Goal: Task Accomplishment & Management: Manage account settings

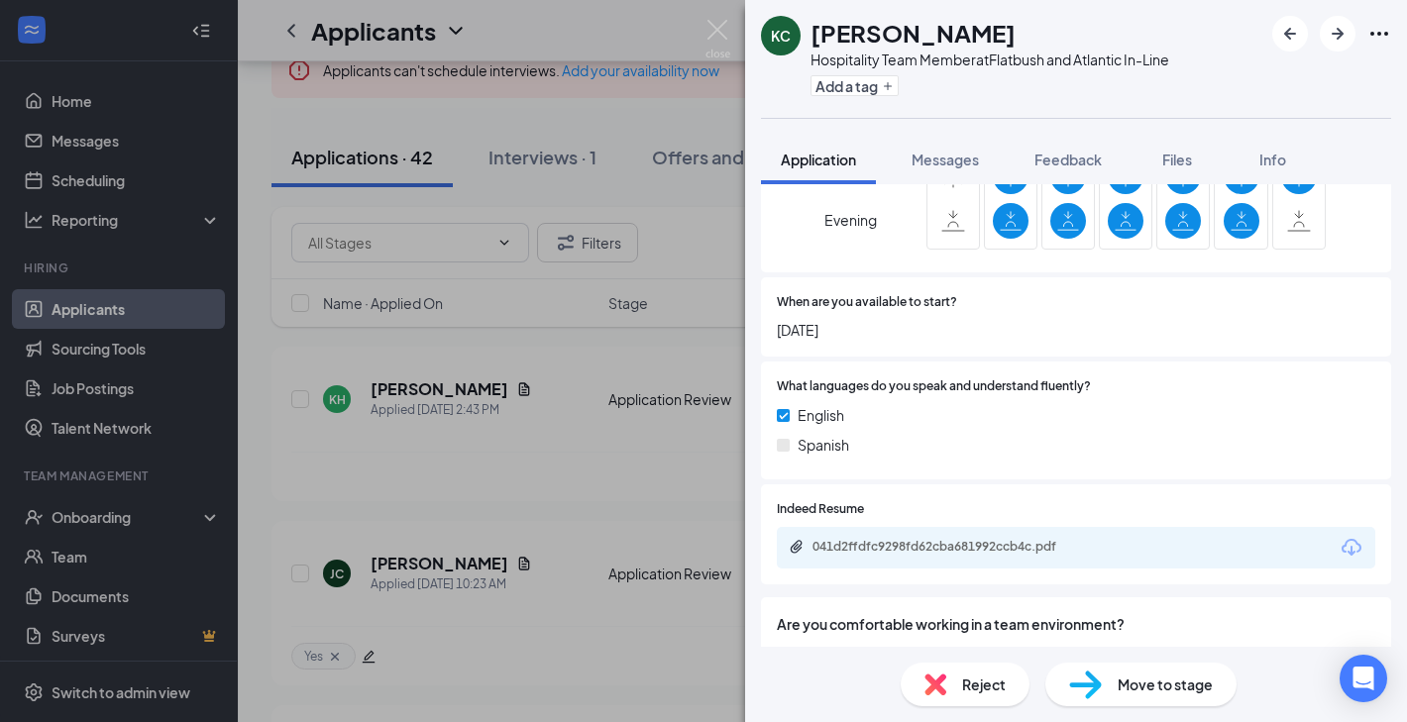
scroll to position [699, 0]
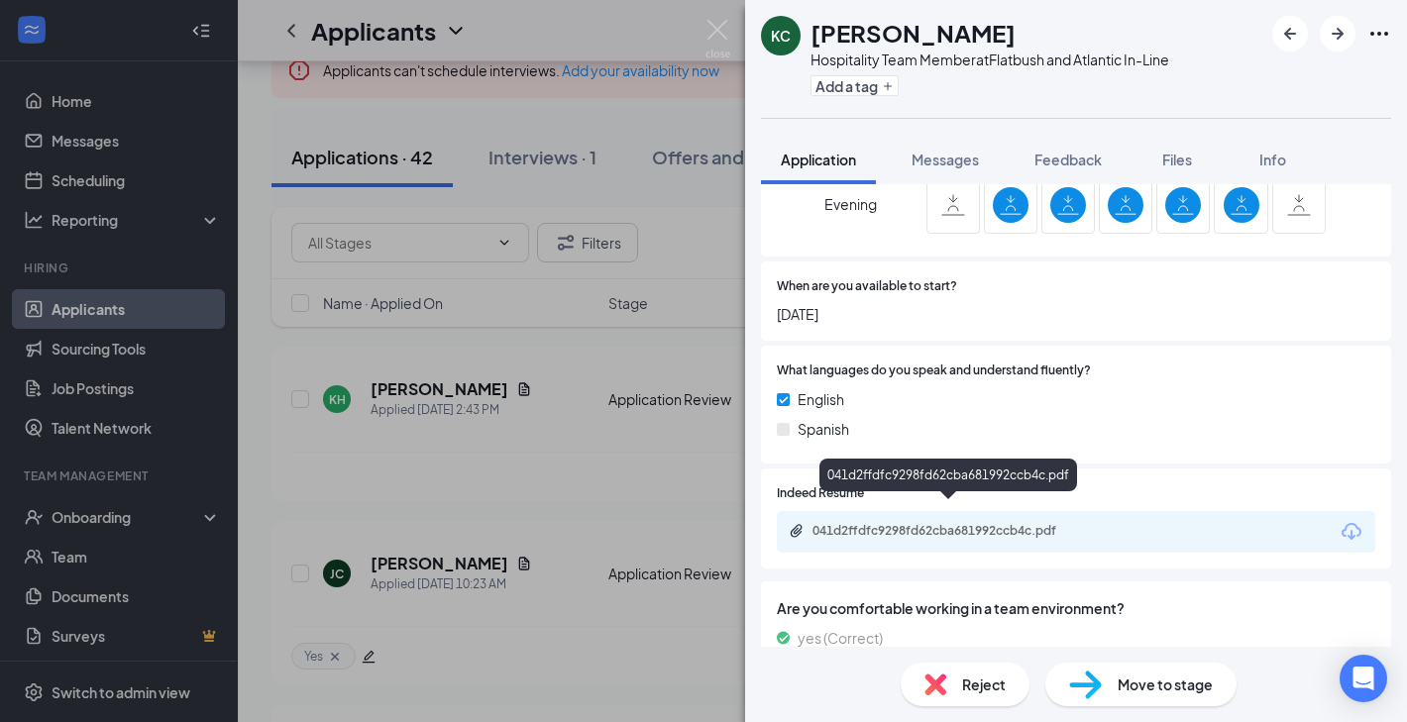
click at [983, 523] on div "041d2ffdfc9298fd62cba681992ccb4c.pdf" at bounding box center [950, 531] width 277 height 16
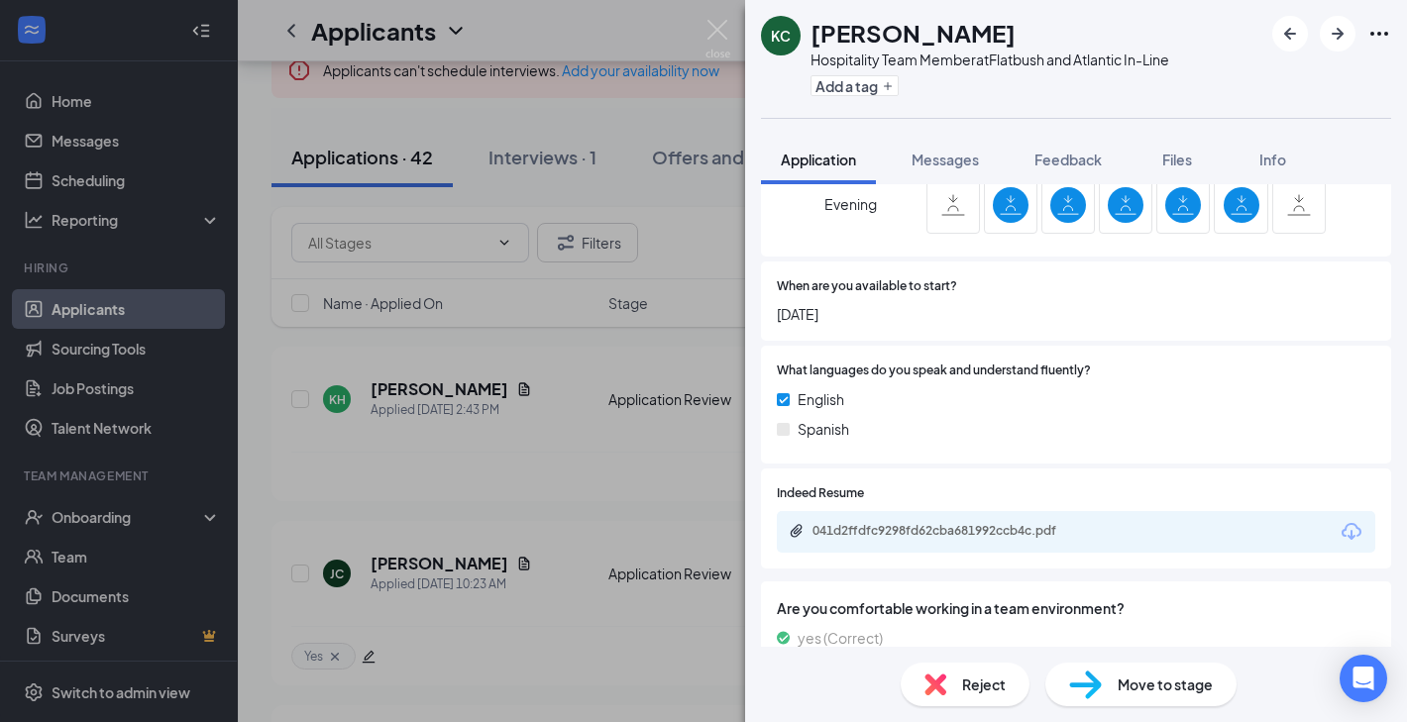
click at [1001, 668] on div "Reject" at bounding box center [965, 685] width 129 height 44
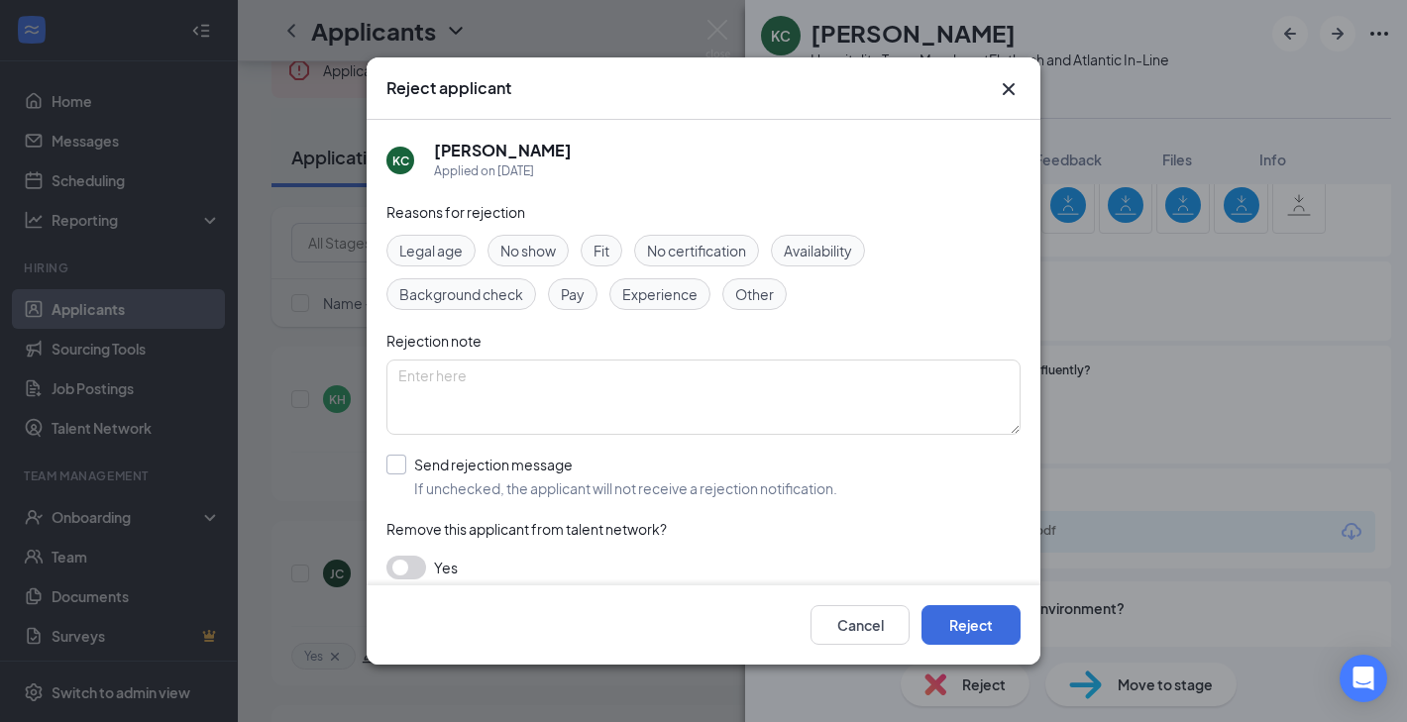
click at [483, 460] on input "Send rejection message If unchecked, the applicant will not receive a rejection…" at bounding box center [611, 477] width 451 height 44
checkbox input "true"
click at [941, 600] on div "Cancel Reject" at bounding box center [704, 625] width 674 height 79
click at [946, 614] on button "Reject" at bounding box center [970, 625] width 99 height 40
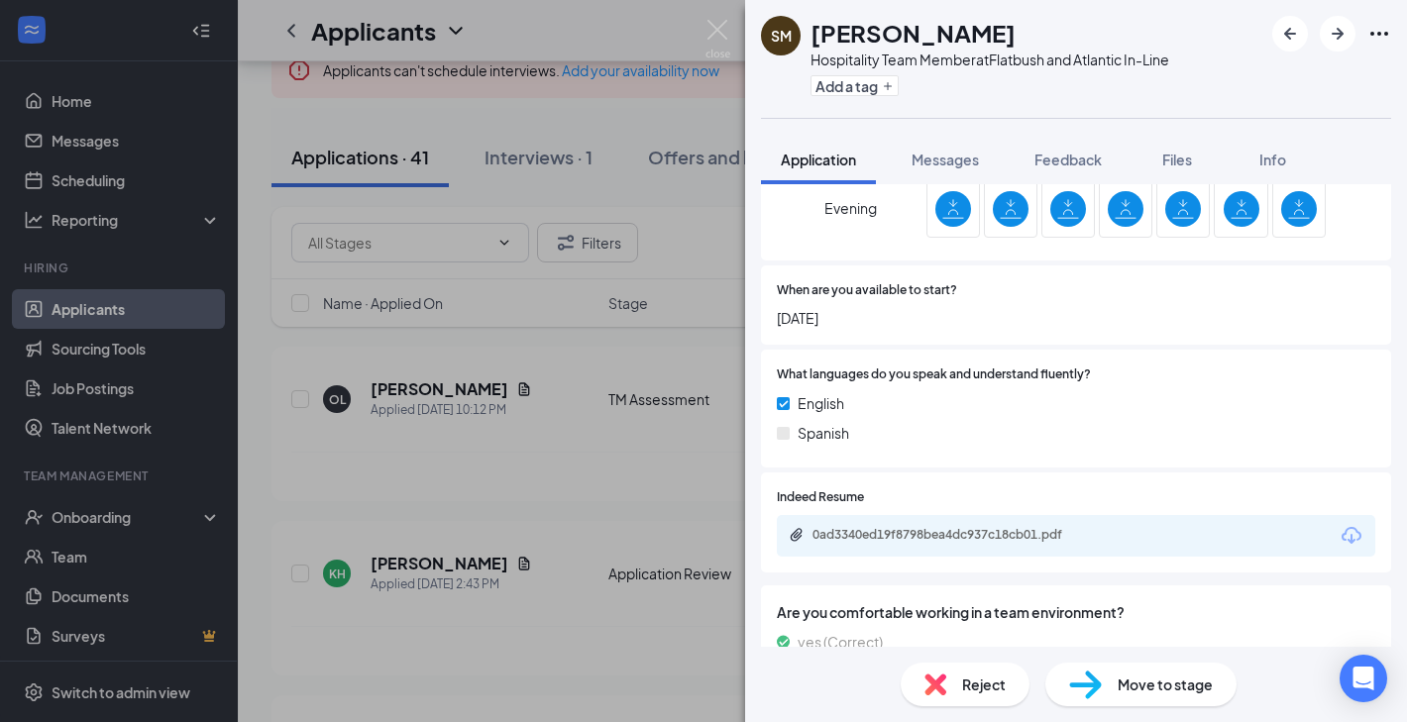
scroll to position [724, 0]
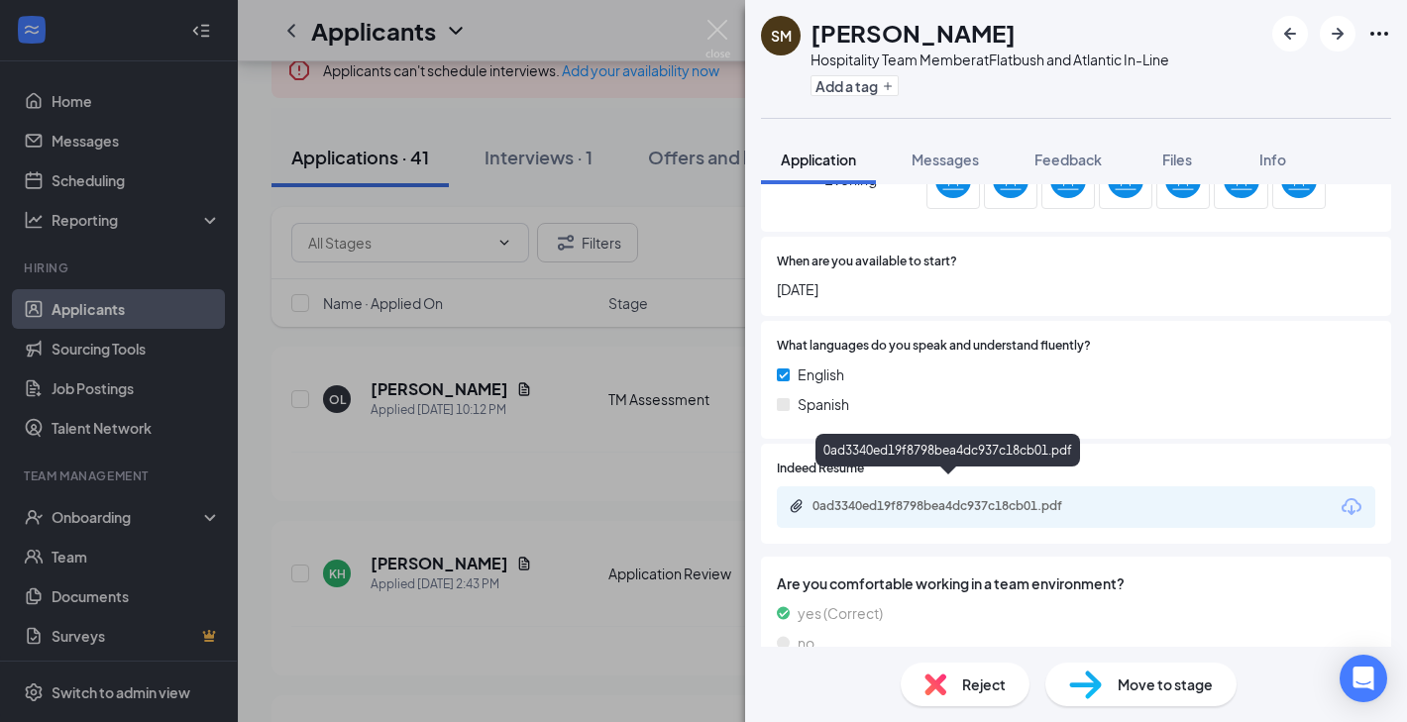
click at [924, 498] on div "0ad3340ed19f8798bea4dc937c18cb01.pdf" at bounding box center [950, 506] width 277 height 16
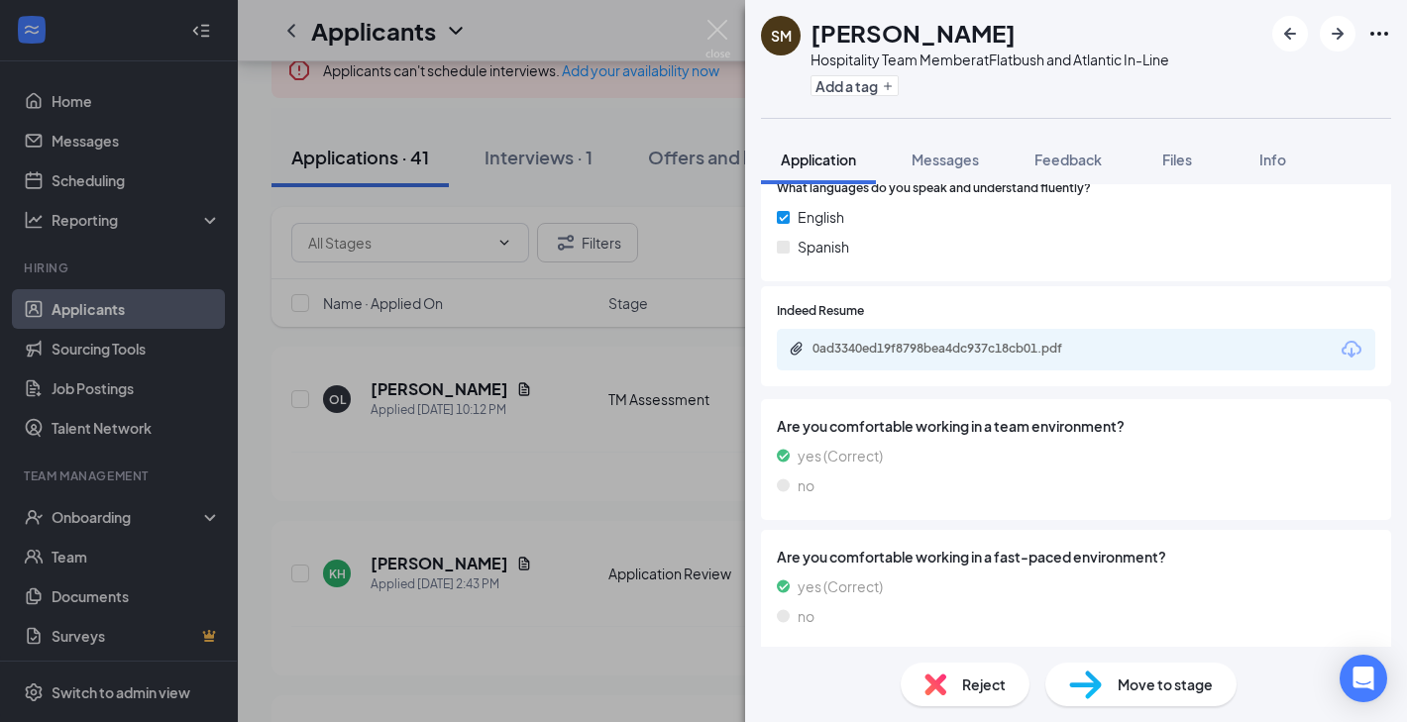
scroll to position [885, 0]
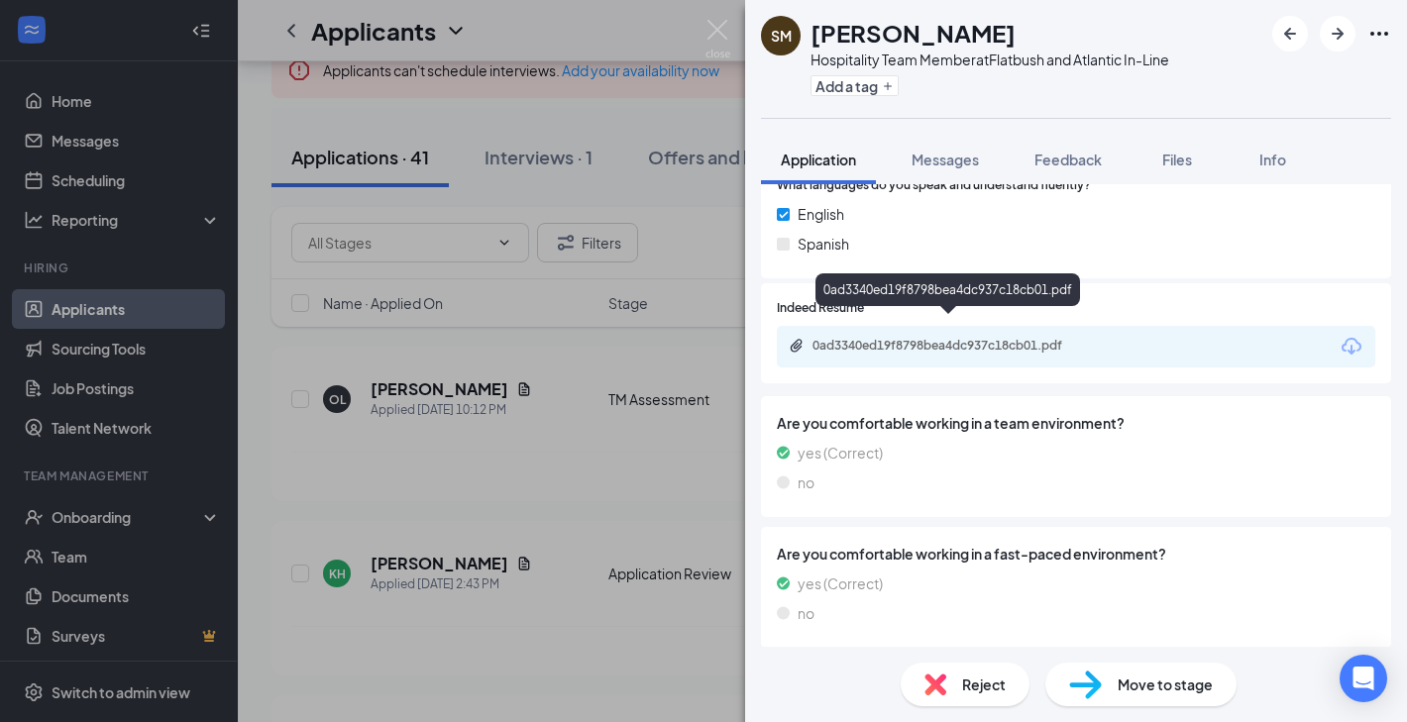
click at [979, 338] on div "0ad3340ed19f8798bea4dc937c18cb01.pdf" at bounding box center [950, 346] width 277 height 16
click at [1338, 44] on icon "ArrowRight" at bounding box center [1338, 34] width 24 height 24
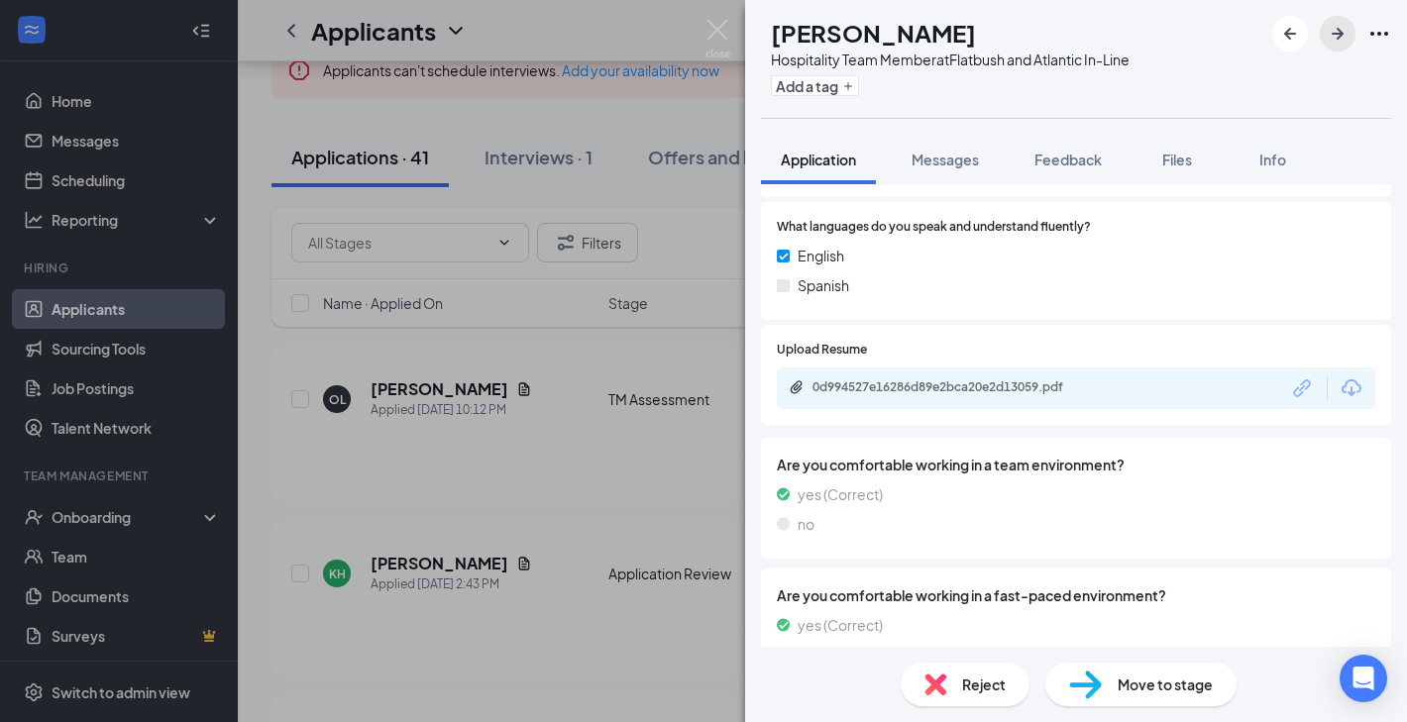
scroll to position [844, 0]
click at [996, 378] on div "0d994527e16286d89e2bca20e2d13059.pdf" at bounding box center [950, 386] width 277 height 16
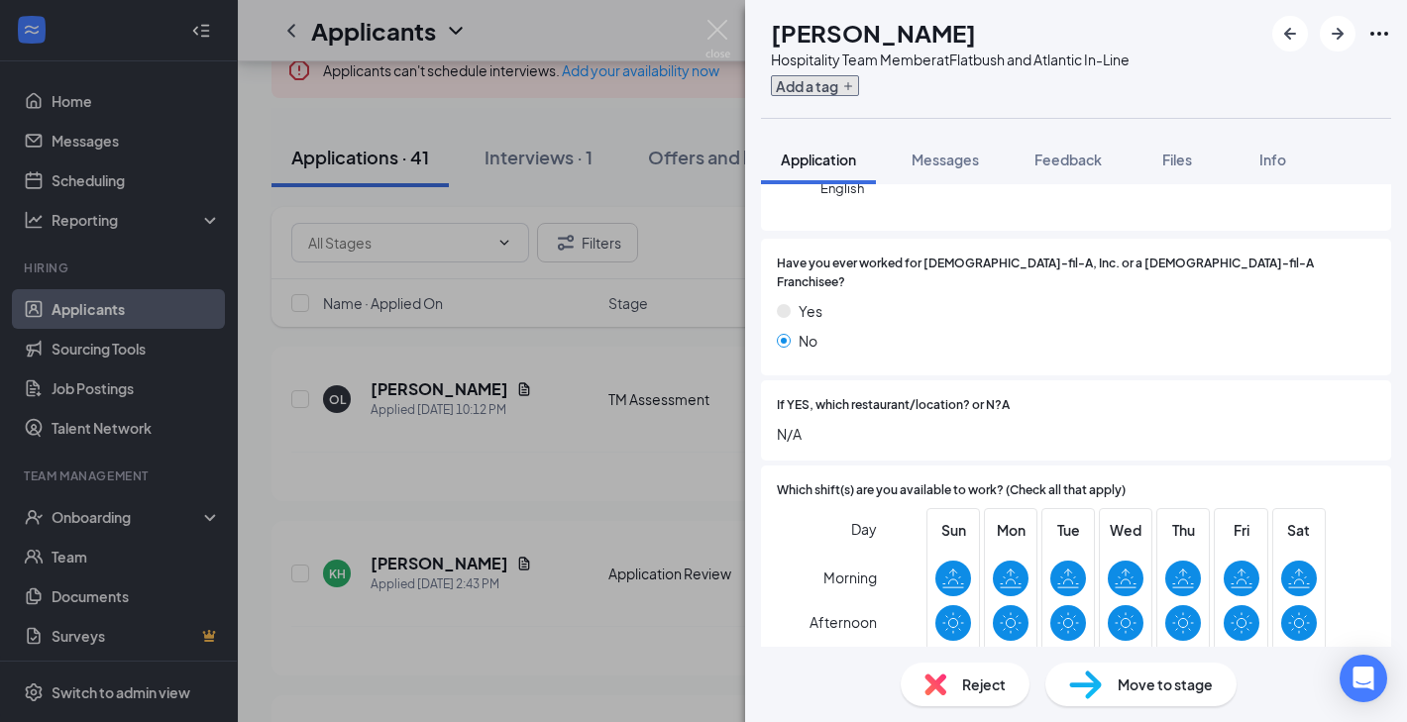
click at [859, 92] on button "Add a tag" at bounding box center [815, 85] width 88 height 21
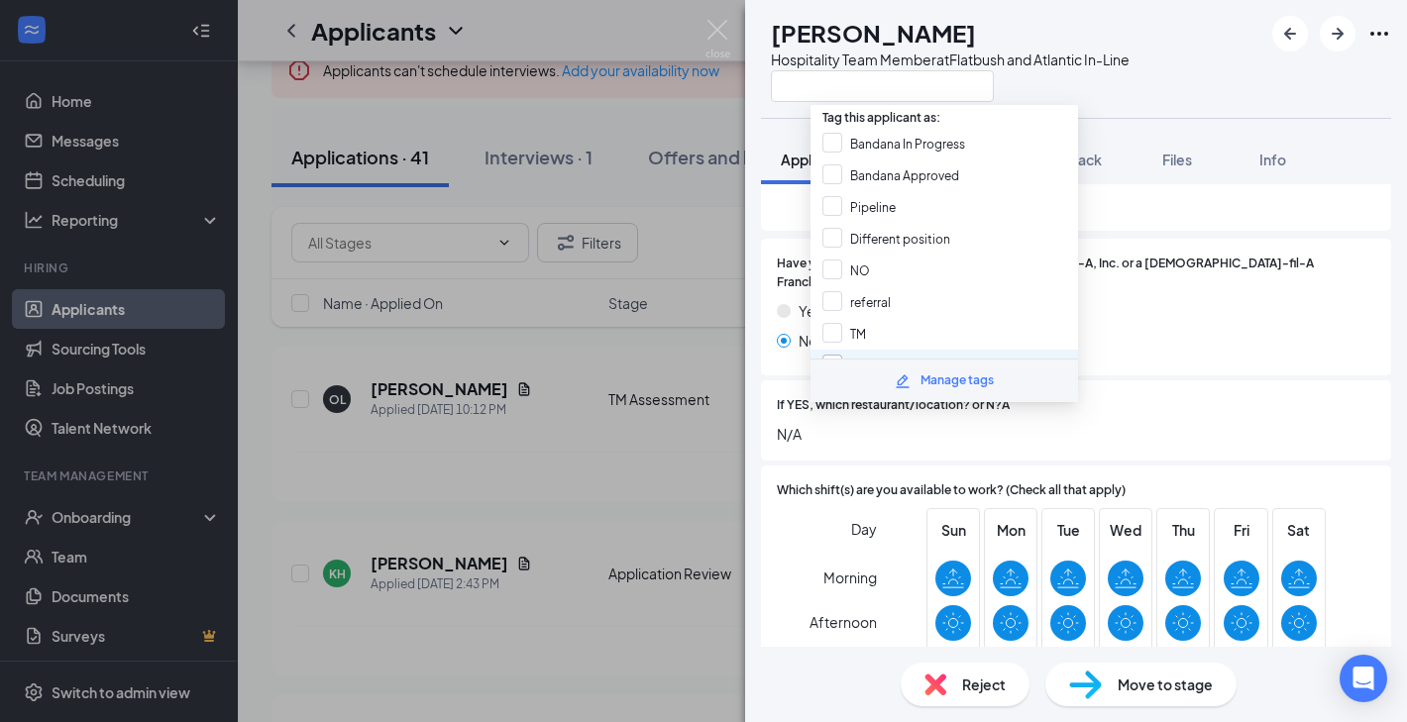
scroll to position [70, 0]
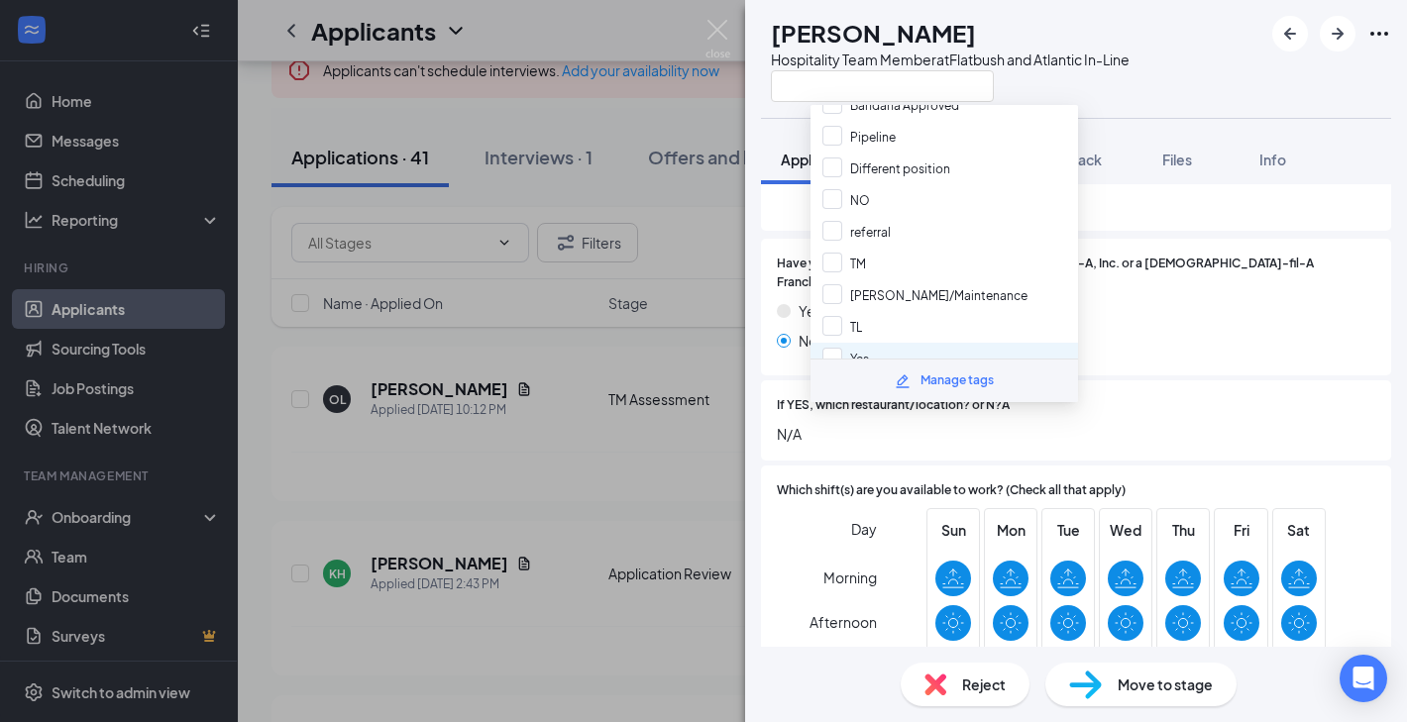
click at [885, 343] on div "Yes" at bounding box center [943, 359] width 267 height 32
checkbox input "true"
click at [1129, 78] on div at bounding box center [950, 85] width 359 height 33
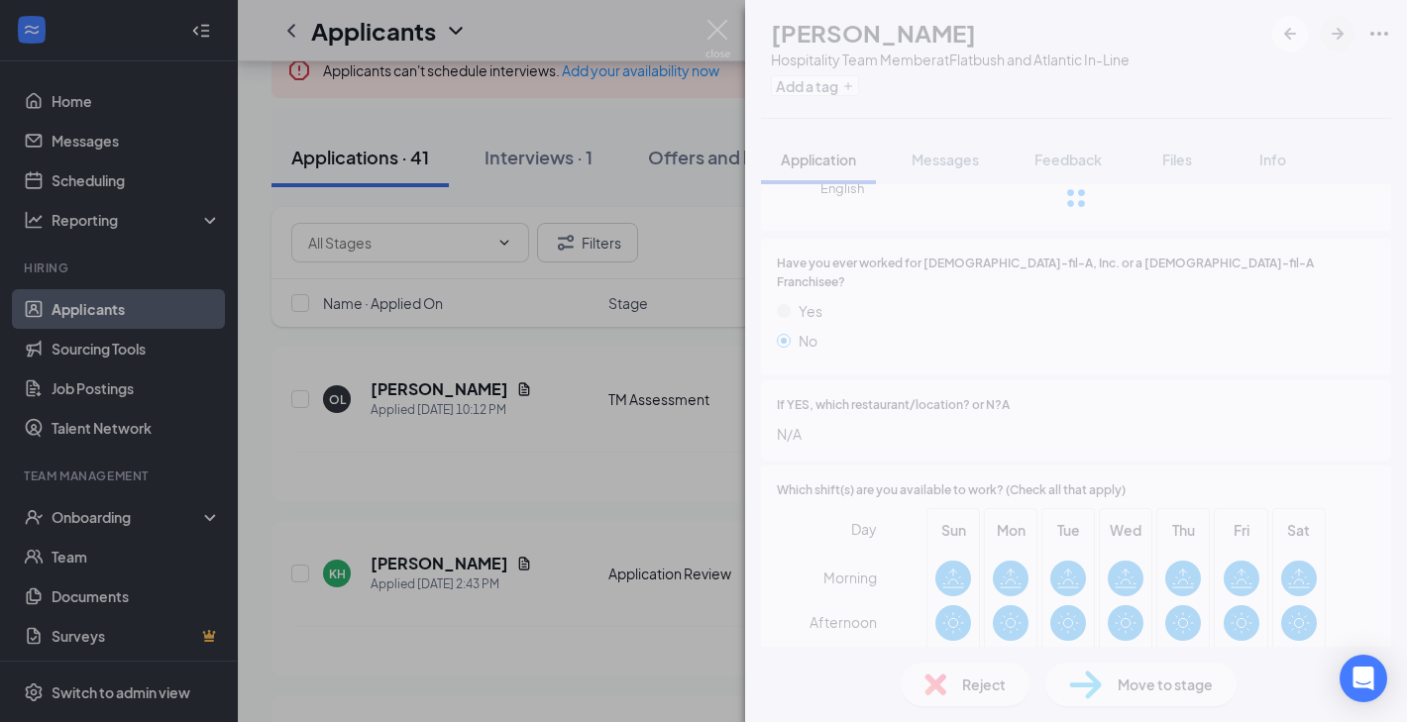
click at [1336, 39] on div at bounding box center [1076, 198] width 662 height 396
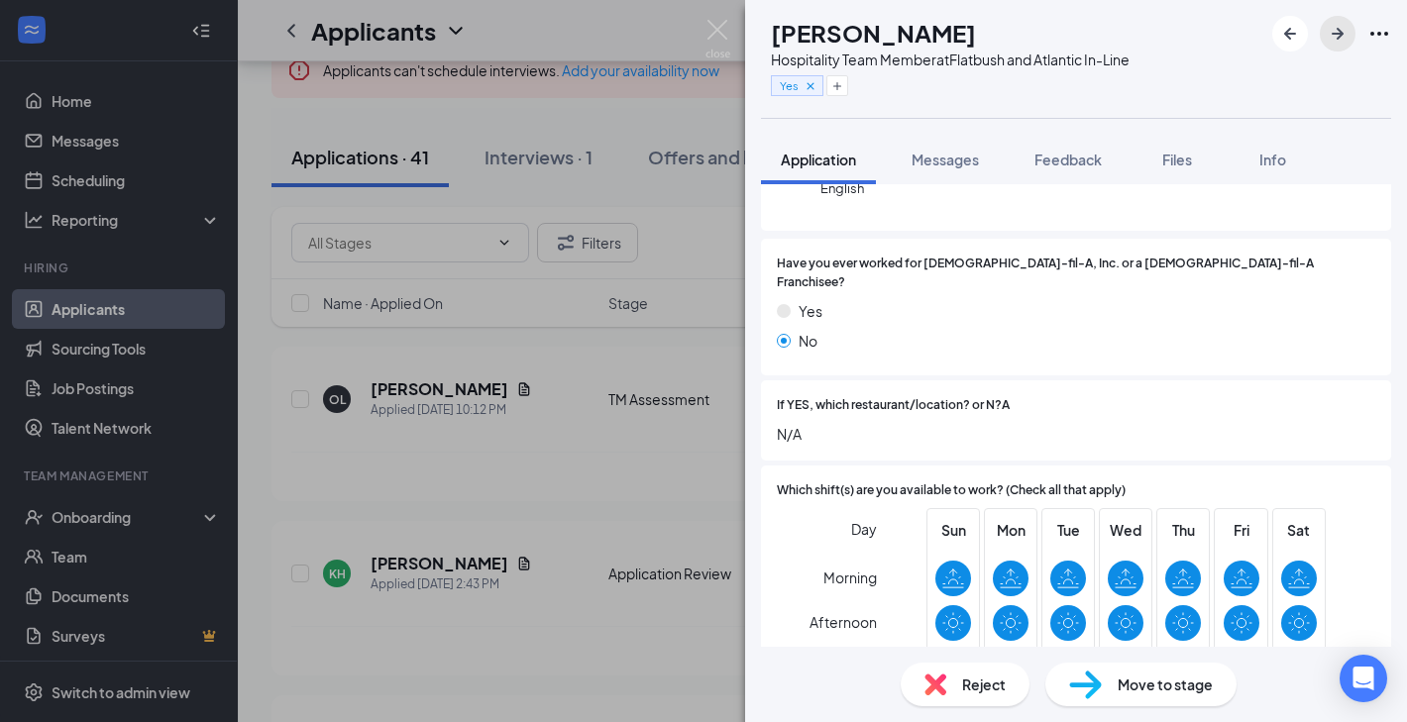
click at [1336, 39] on icon "ArrowRight" at bounding box center [1338, 34] width 12 height 12
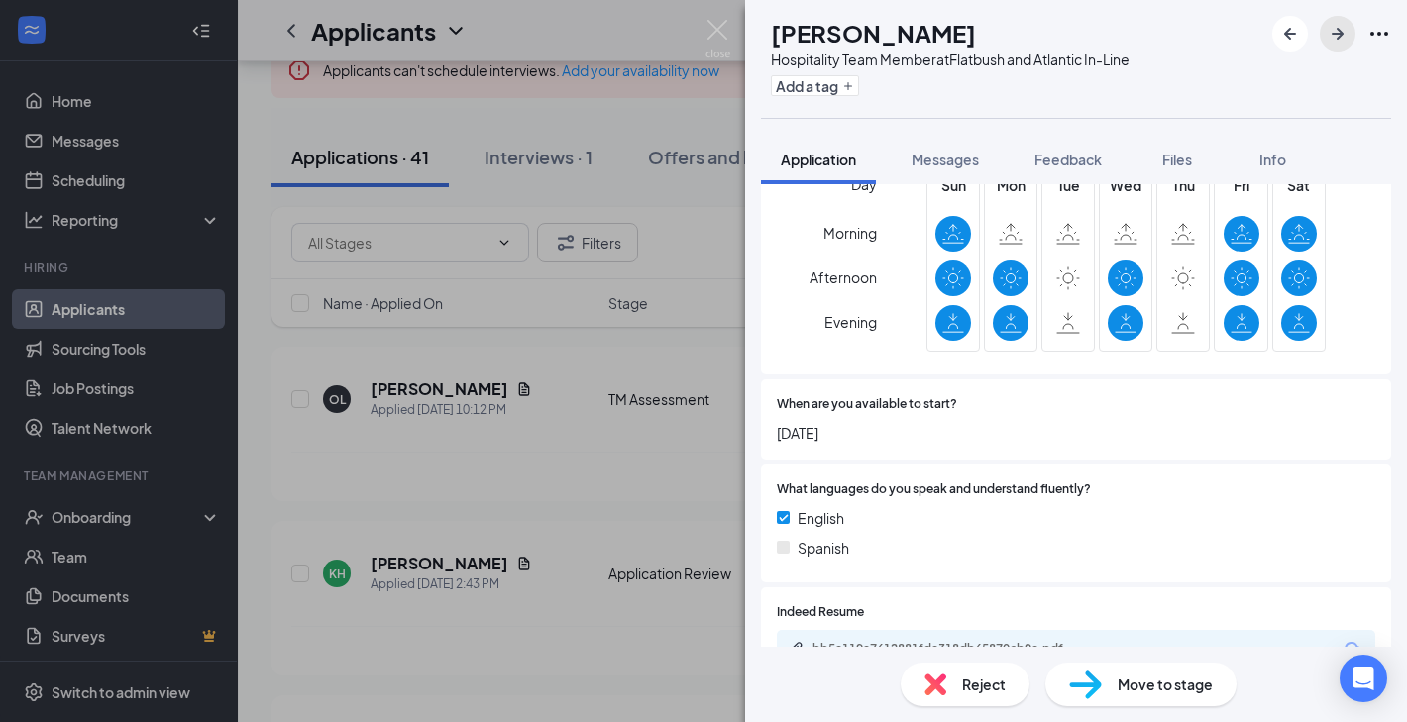
scroll to position [607, 0]
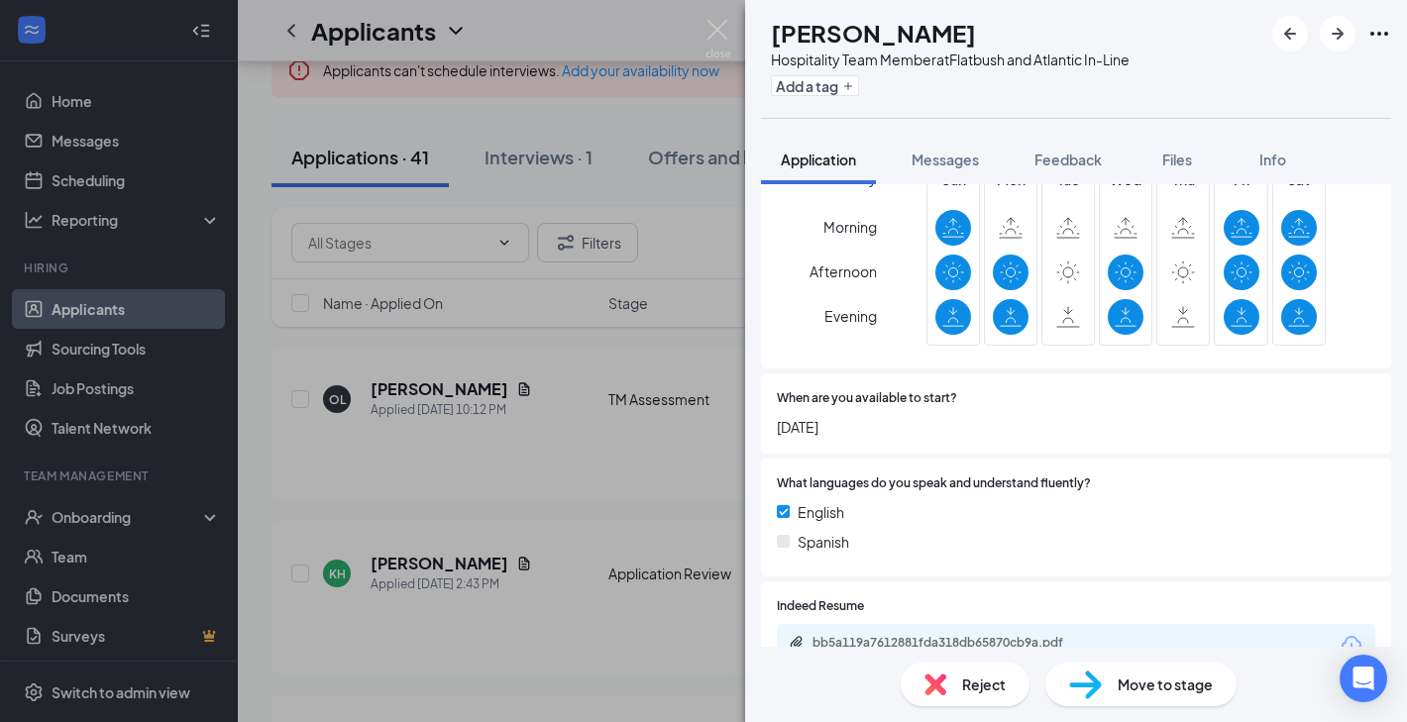
click at [990, 624] on div "bb5a119a7612881fda318db65870cb9a.pdf" at bounding box center [1076, 645] width 598 height 42
click at [990, 635] on div "bb5a119a7612881fda318db65870cb9a.pdf" at bounding box center [950, 643] width 277 height 16
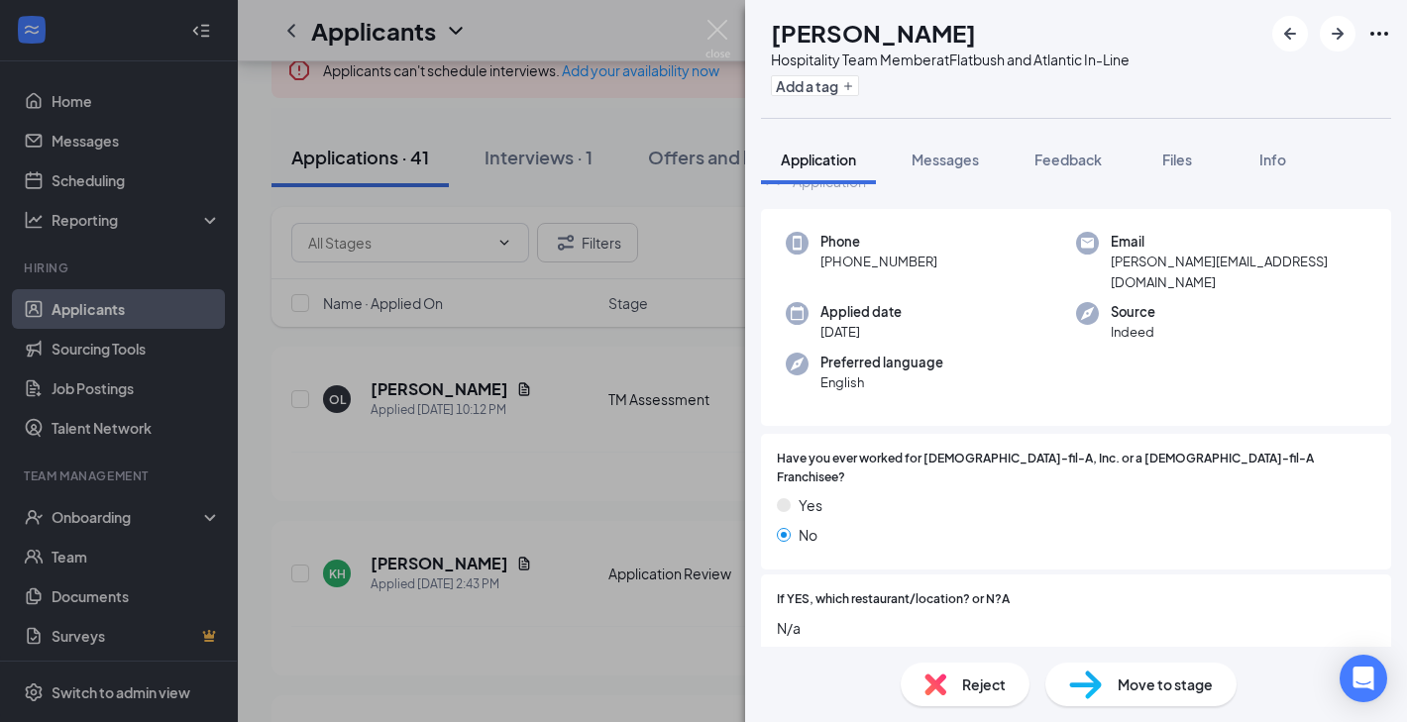
scroll to position [0, 0]
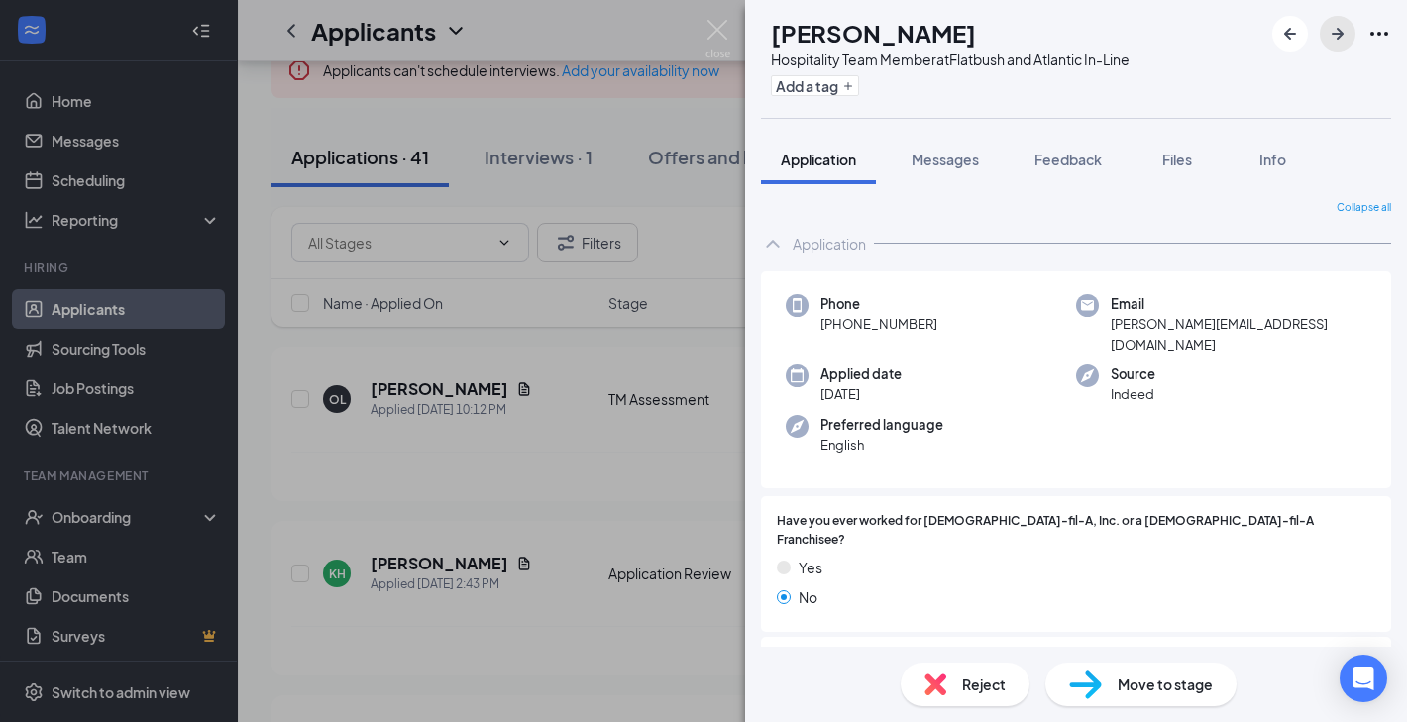
click at [1340, 31] on icon "ArrowRight" at bounding box center [1338, 34] width 12 height 12
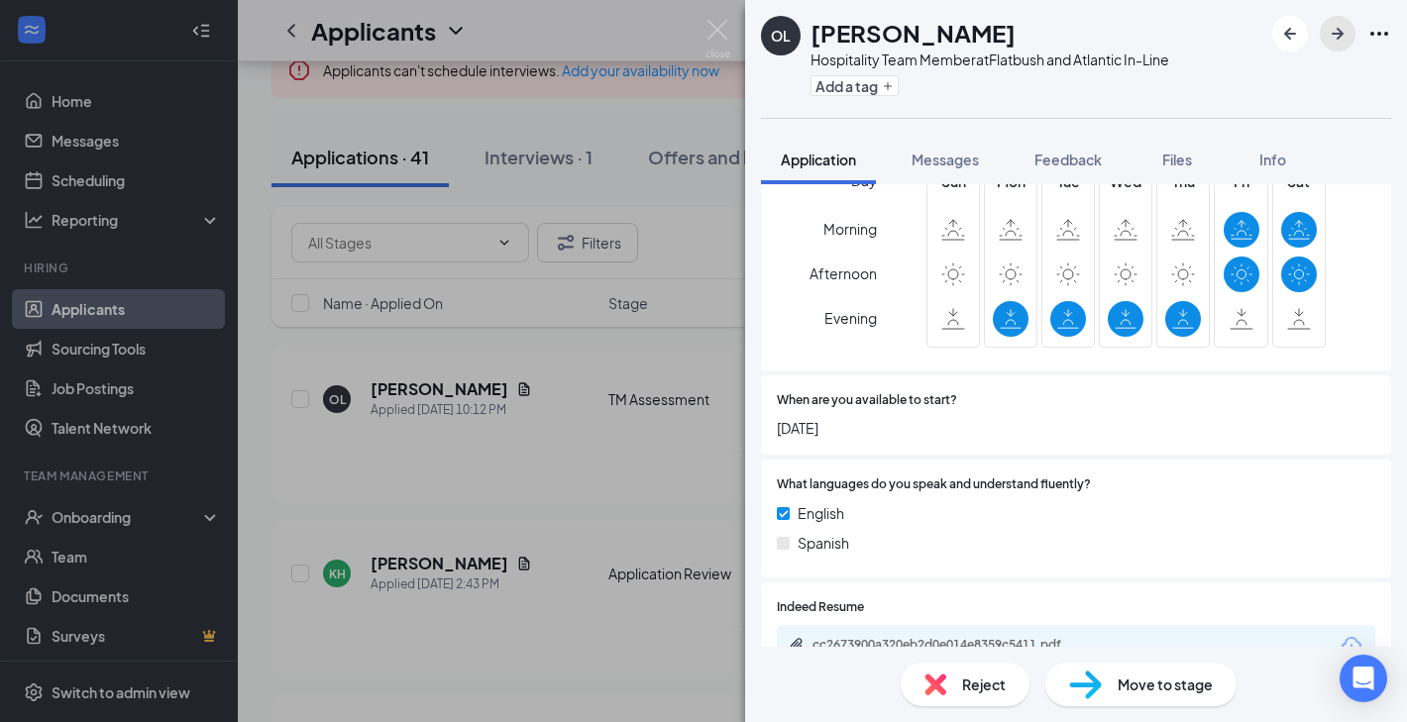
scroll to position [587, 0]
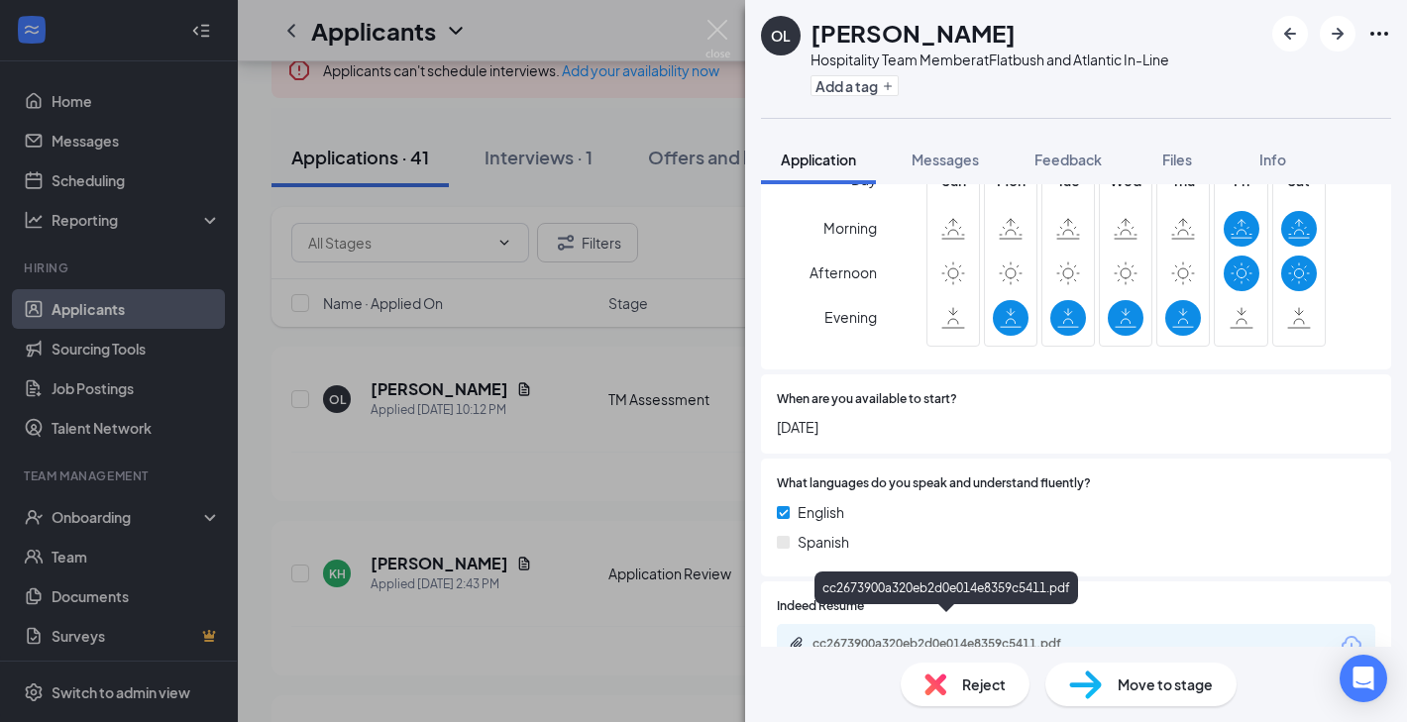
click at [1029, 636] on div "cc2673900a320eb2d0e014e8359c5411.pdf" at bounding box center [950, 644] width 277 height 16
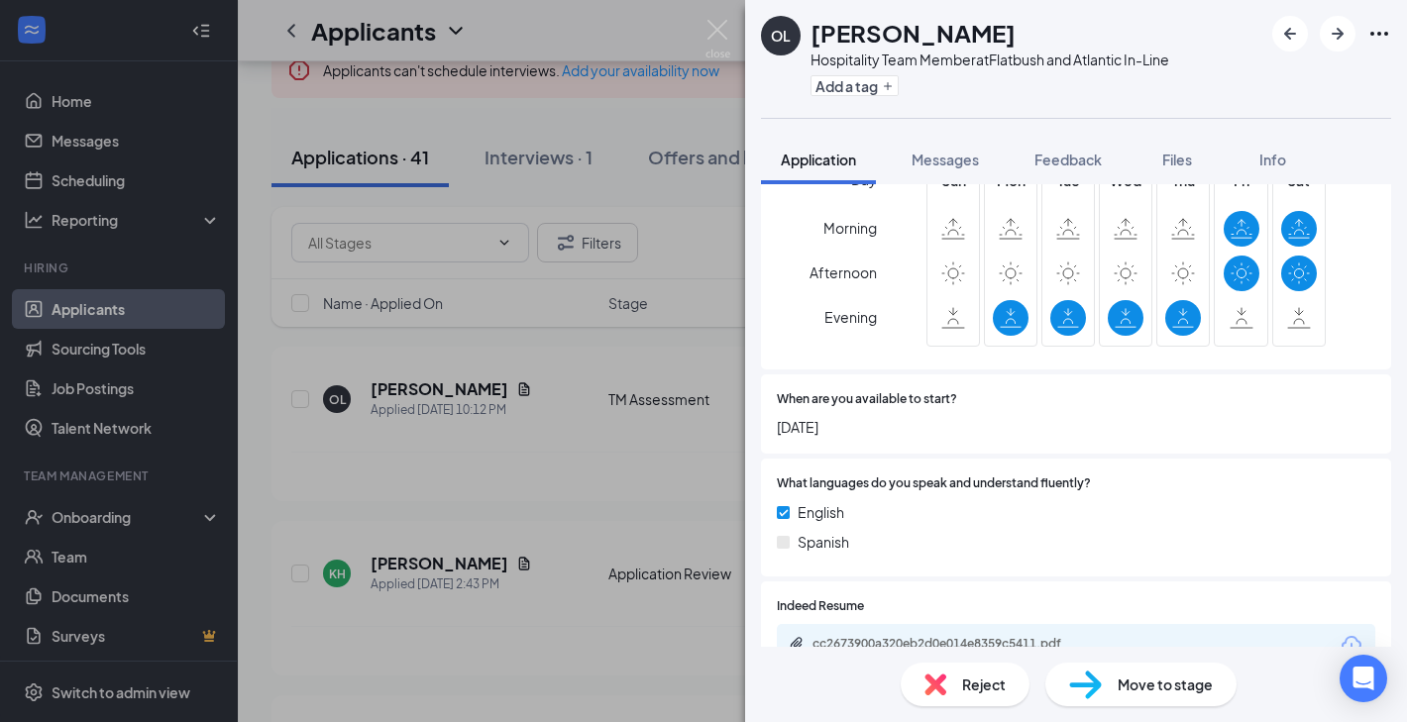
scroll to position [0, 0]
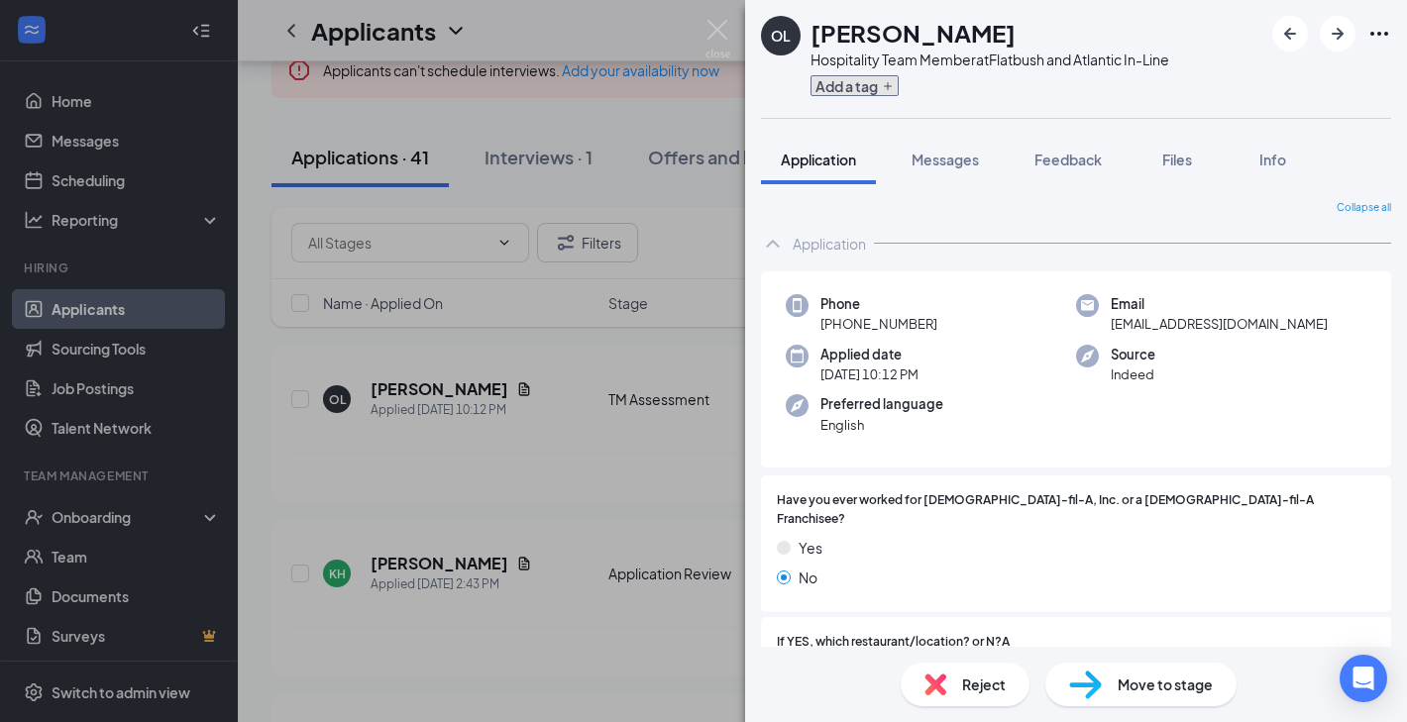
click at [837, 88] on button "Add a tag" at bounding box center [854, 85] width 88 height 21
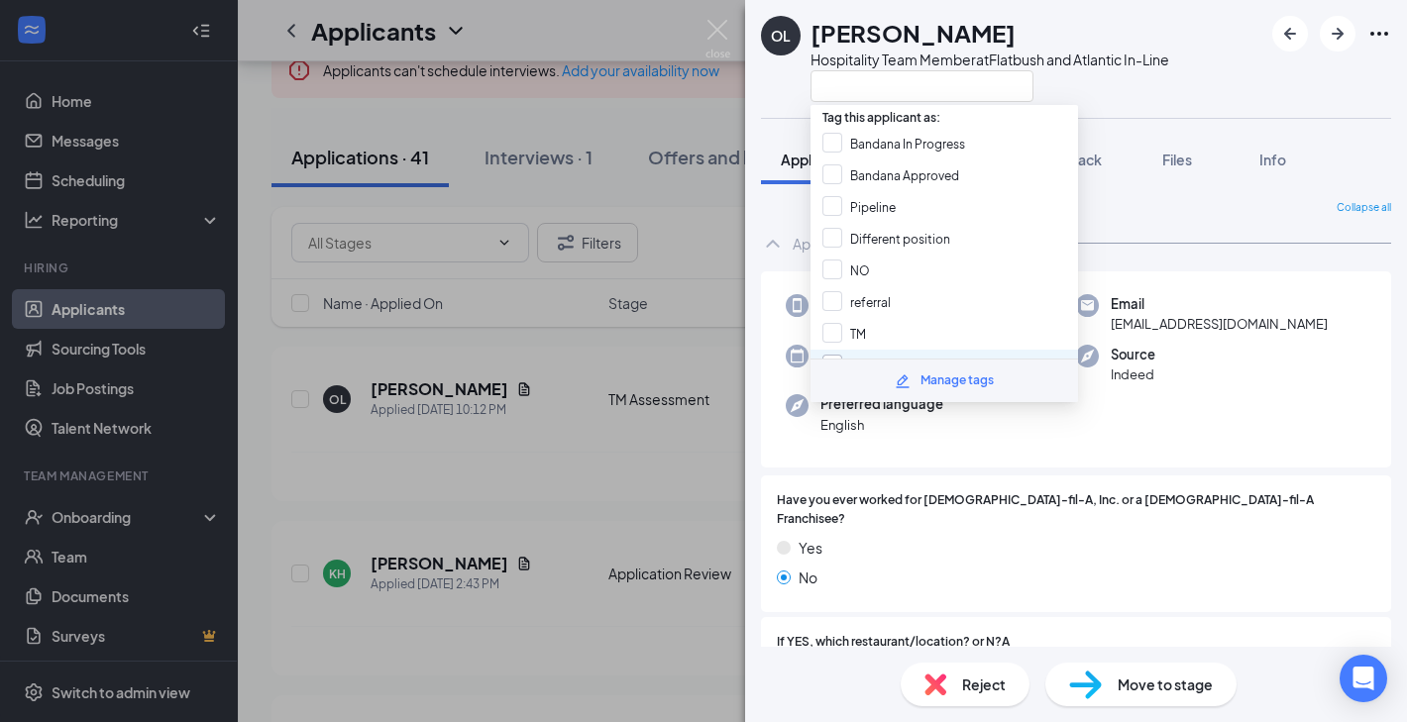
scroll to position [70, 0]
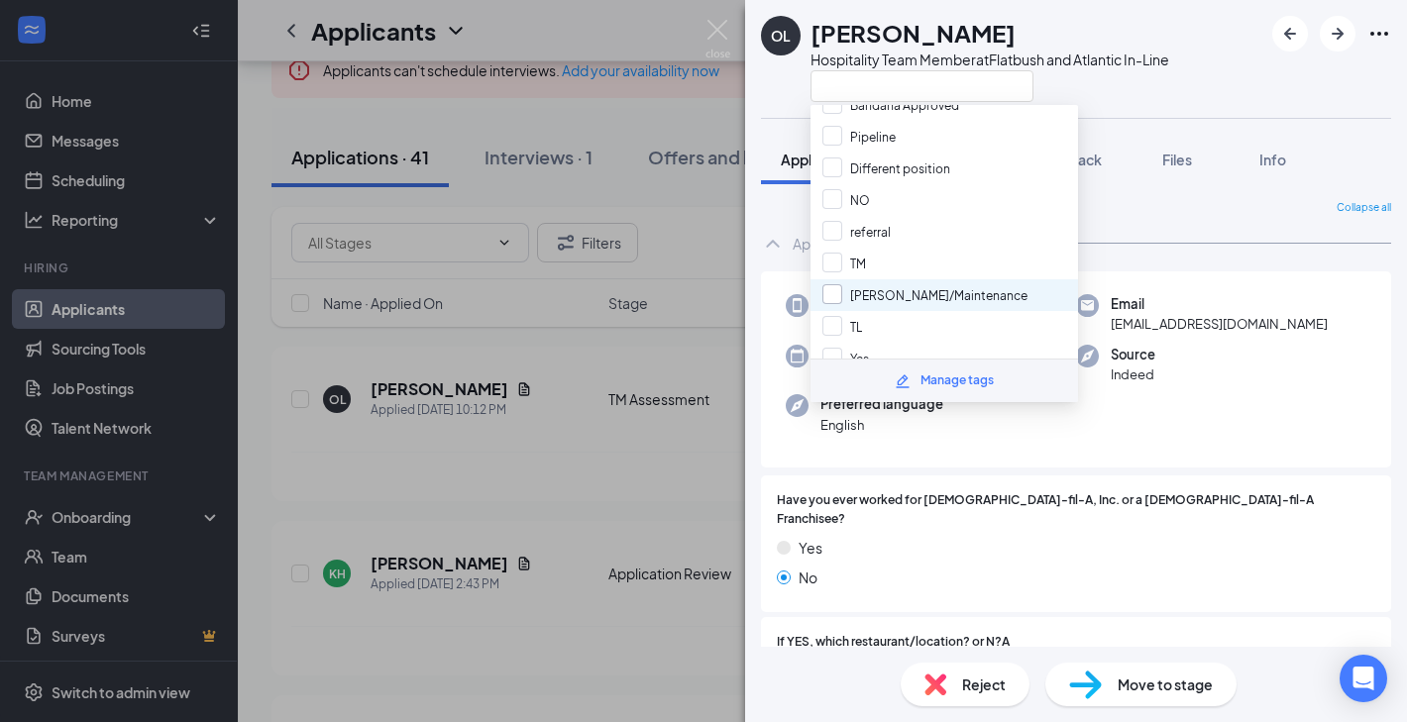
click at [908, 346] on div "Yes" at bounding box center [943, 359] width 267 height 32
checkbox input "true"
click at [1047, 567] on div "No" at bounding box center [1076, 578] width 598 height 22
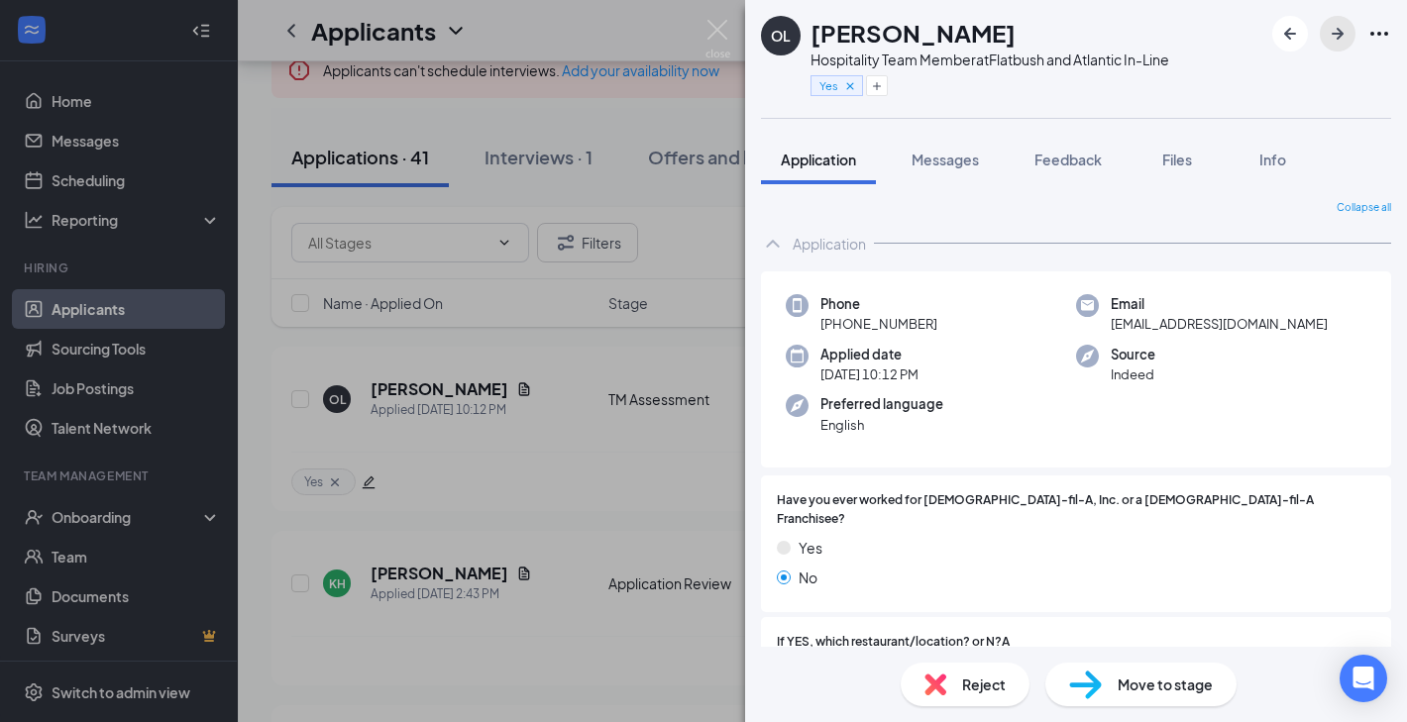
click at [1333, 33] on icon "ArrowRight" at bounding box center [1338, 34] width 12 height 12
